Goal: Task Accomplishment & Management: Use online tool/utility

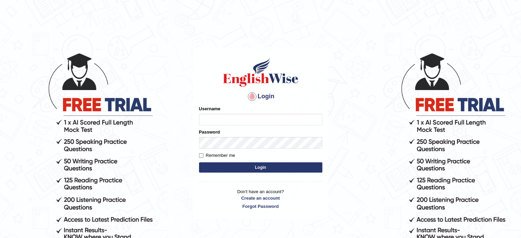
type input "museb_parramatta"
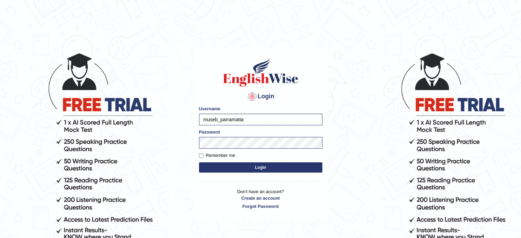
click at [252, 166] on button "Login" at bounding box center [260, 167] width 123 height 10
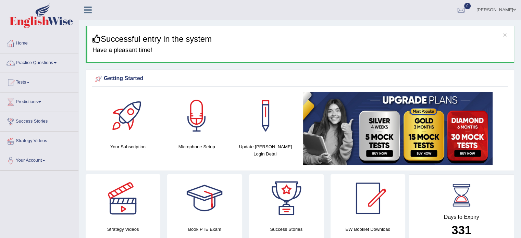
click at [45, 62] on link "Practice Questions" at bounding box center [39, 61] width 78 height 17
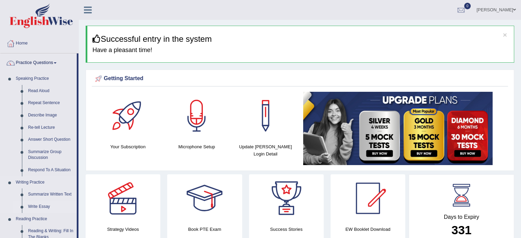
click at [36, 207] on link "Write Essay" at bounding box center [51, 207] width 52 height 12
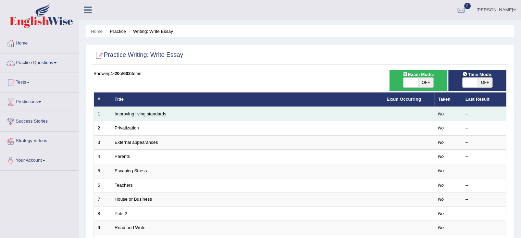
click at [137, 112] on link "Improving living standards" at bounding box center [141, 113] width 52 height 5
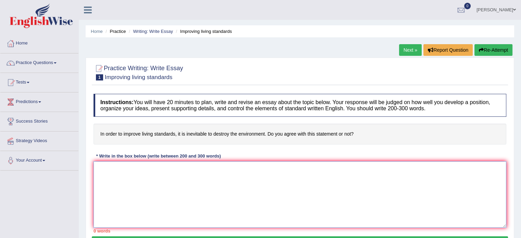
click at [144, 179] on textarea at bounding box center [300, 194] width 413 height 66
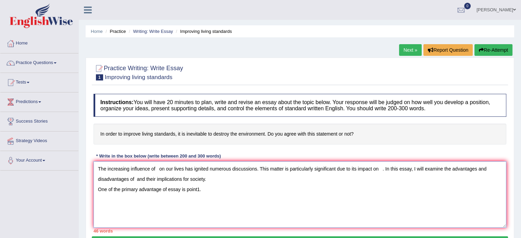
click at [219, 194] on textarea "The increasing influence of on our lives has ignited numerous discussions. This…" at bounding box center [300, 194] width 413 height 66
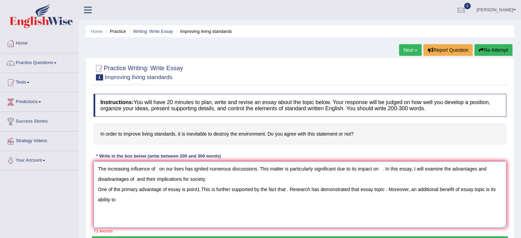
click at [221, 196] on textarea "The increasing influence of on our lives has ignited numerous discussions. This…" at bounding box center [300, 194] width 413 height 66
click at [114, 199] on textarea "The increasing influence of on our lives has ignited numerous discussions. This…" at bounding box center [300, 194] width 413 height 66
click at [137, 192] on textarea "The increasing influence of on our lives has ignited numerous discussions. This…" at bounding box center [300, 194] width 413 height 66
click at [133, 205] on textarea "The increasing influence of on our lives has ignited numerous discussions. This…" at bounding box center [300, 194] width 413 height 66
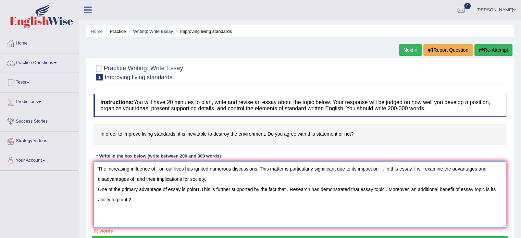
click at [133, 205] on textarea "The increasing influence of on our lives has ignited numerous discussions. This…" at bounding box center [300, 194] width 413 height 66
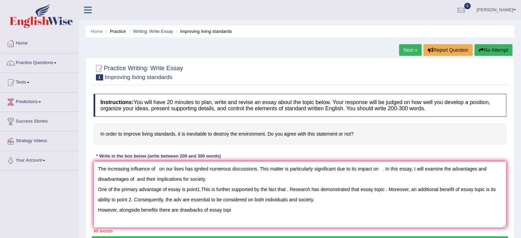
type textarea "The increasing influence of on our lives has ignited numerous discussions. This…"
